Goal: Navigation & Orientation: Find specific page/section

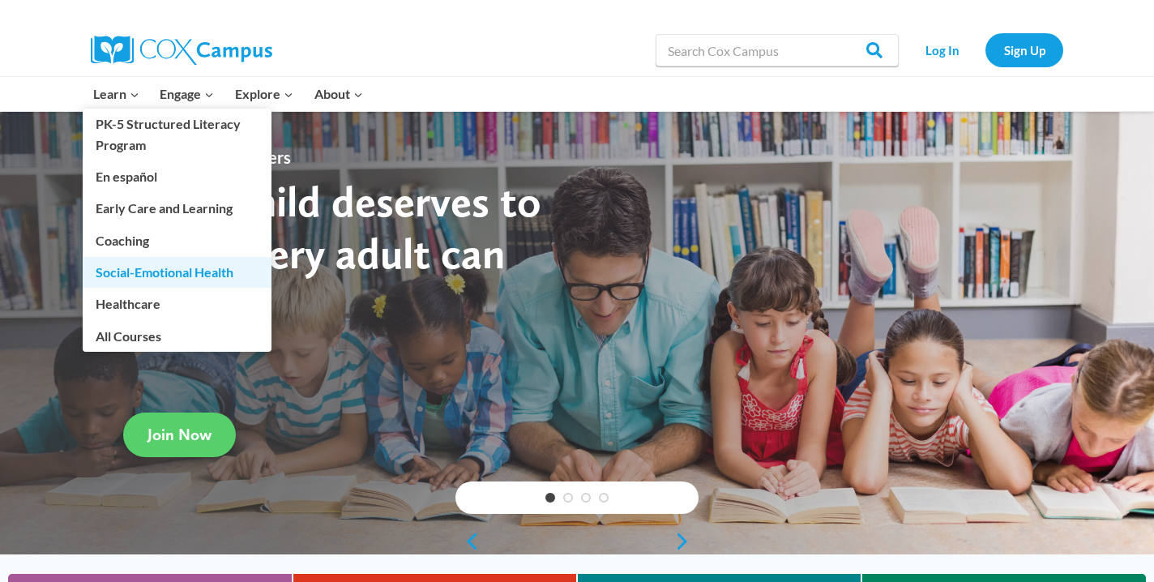
click at [186, 278] on link "Social-Emotional Health" at bounding box center [177, 272] width 189 height 31
click at [110, 99] on span "Learn Expand" at bounding box center [116, 93] width 46 height 21
click at [143, 270] on link "Social-Emotional Health" at bounding box center [177, 272] width 189 height 31
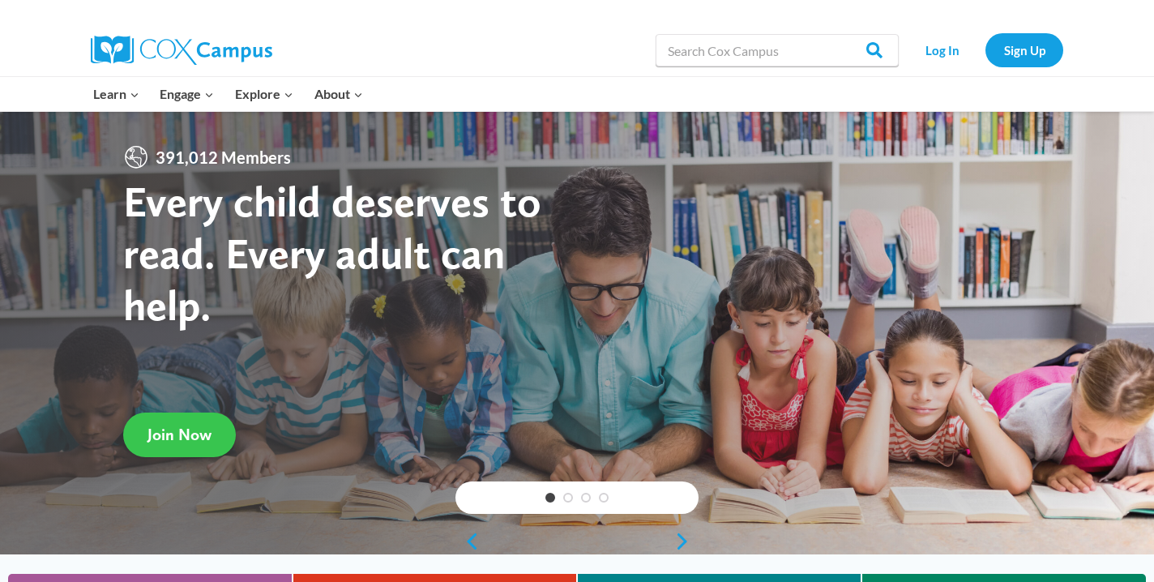
click at [203, 430] on span "Join Now" at bounding box center [179, 434] width 64 height 19
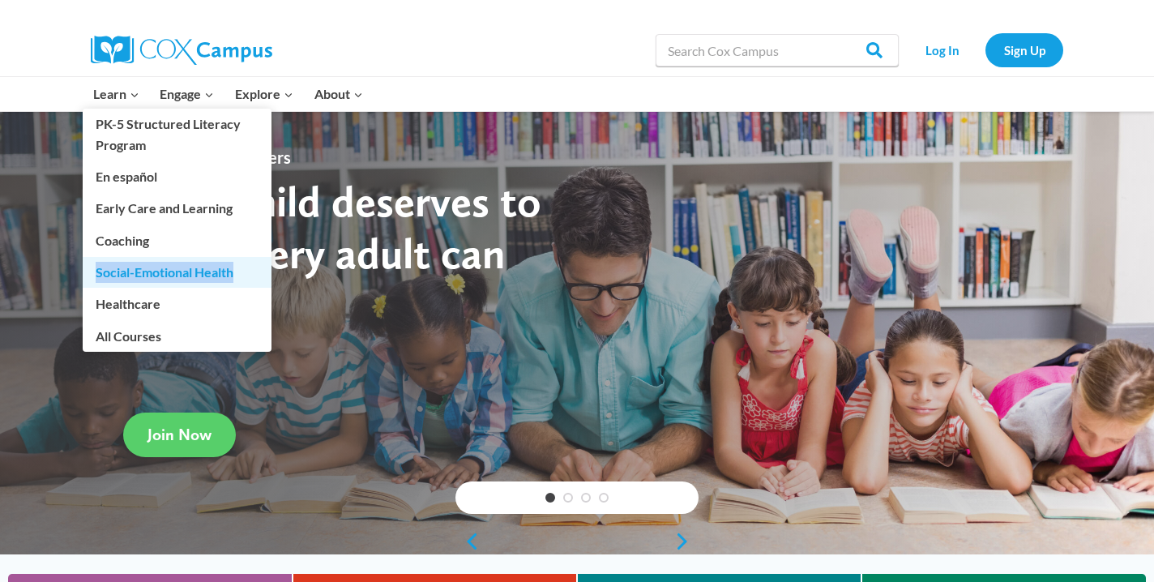
click at [154, 267] on link "Social-Emotional Health" at bounding box center [177, 272] width 189 height 31
